Goal: Information Seeking & Learning: Find specific fact

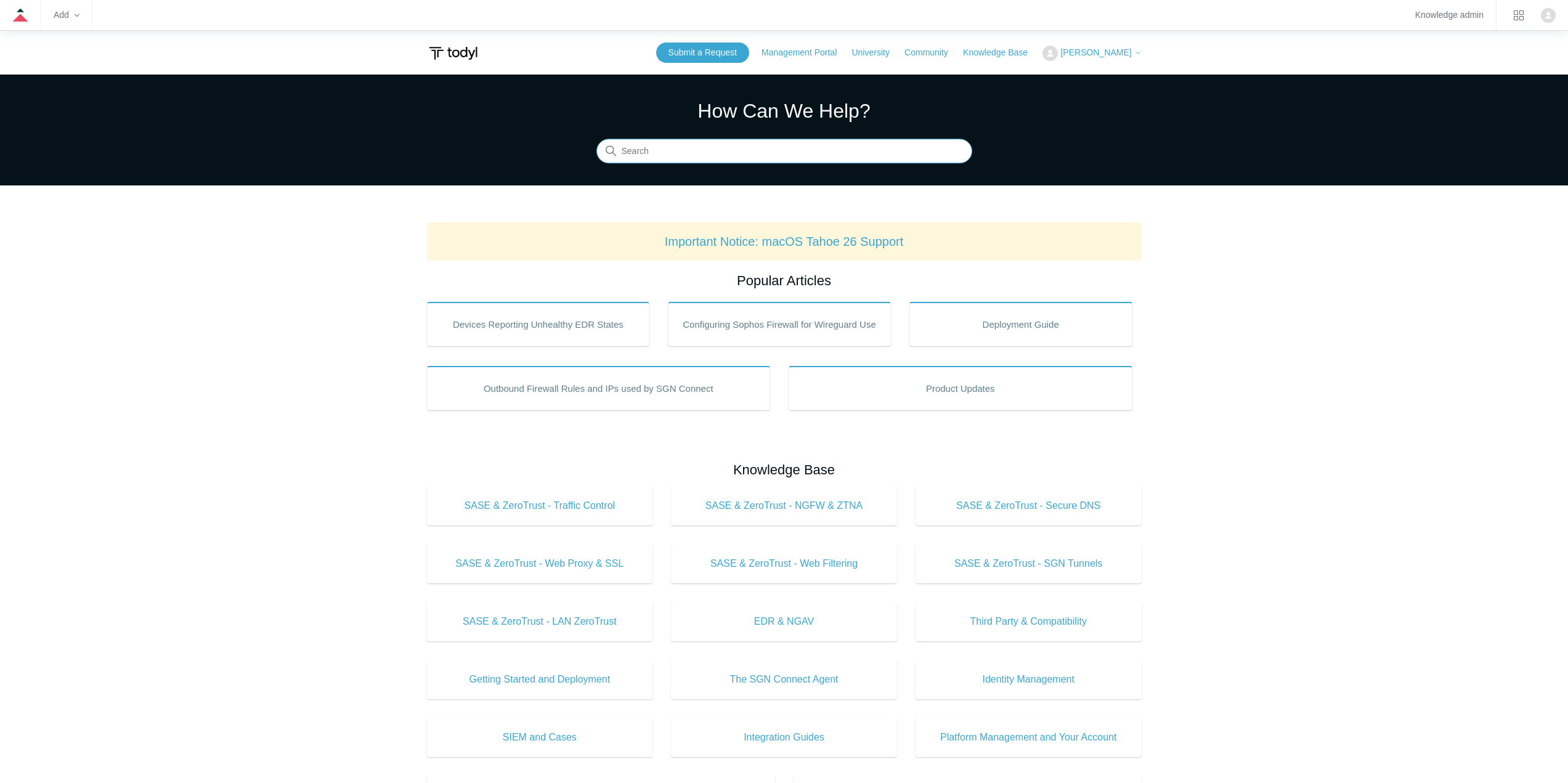
click at [744, 145] on input "Search" at bounding box center [784, 152] width 376 height 25
type input "forti"
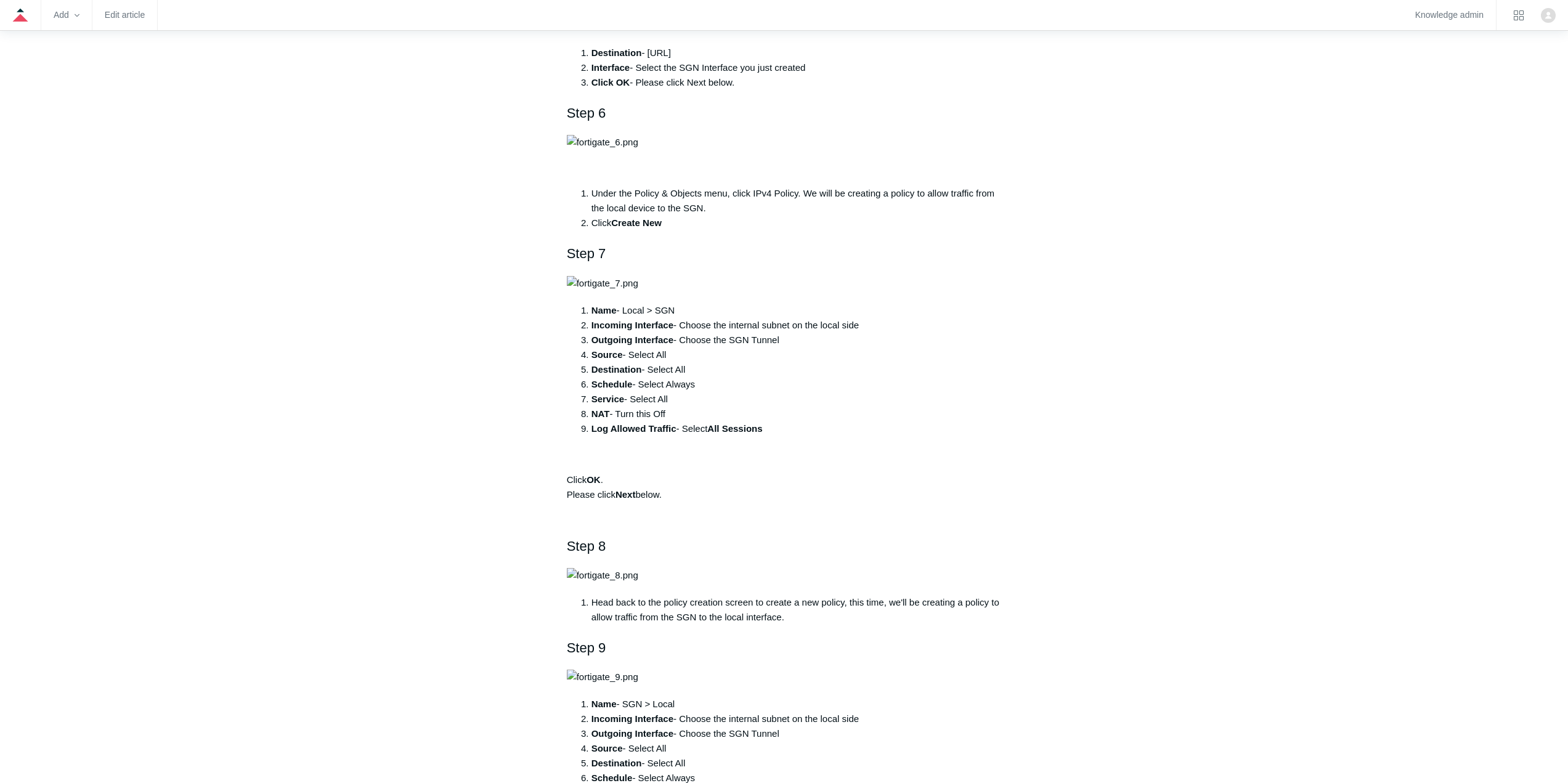
scroll to position [1356, 0]
